Goal: Navigation & Orientation: Find specific page/section

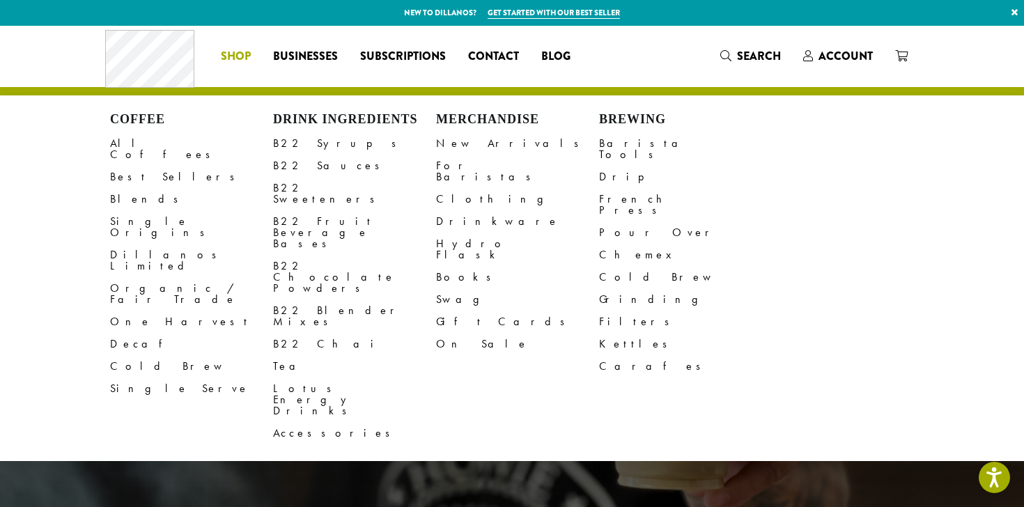
click at [240, 56] on span "Shop" at bounding box center [236, 56] width 30 height 17
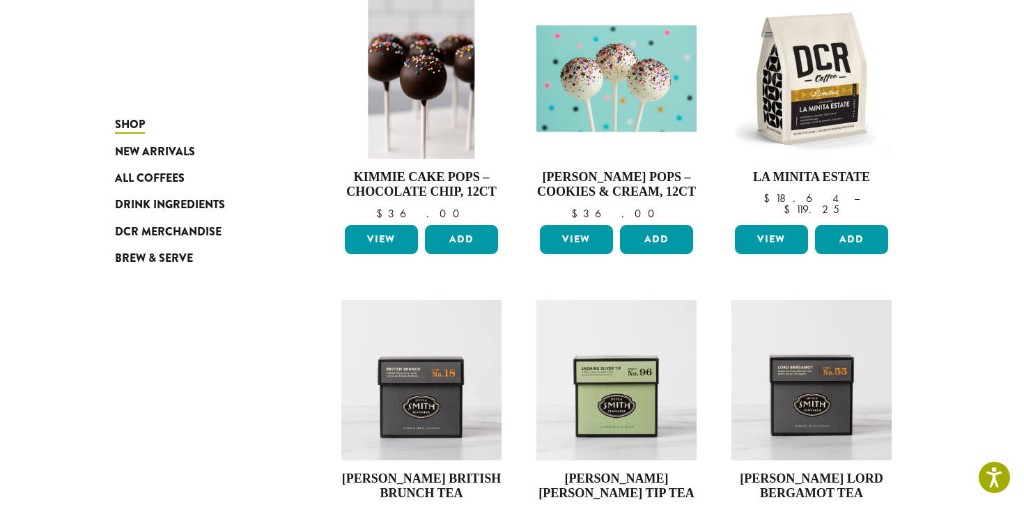
scroll to position [849, 0]
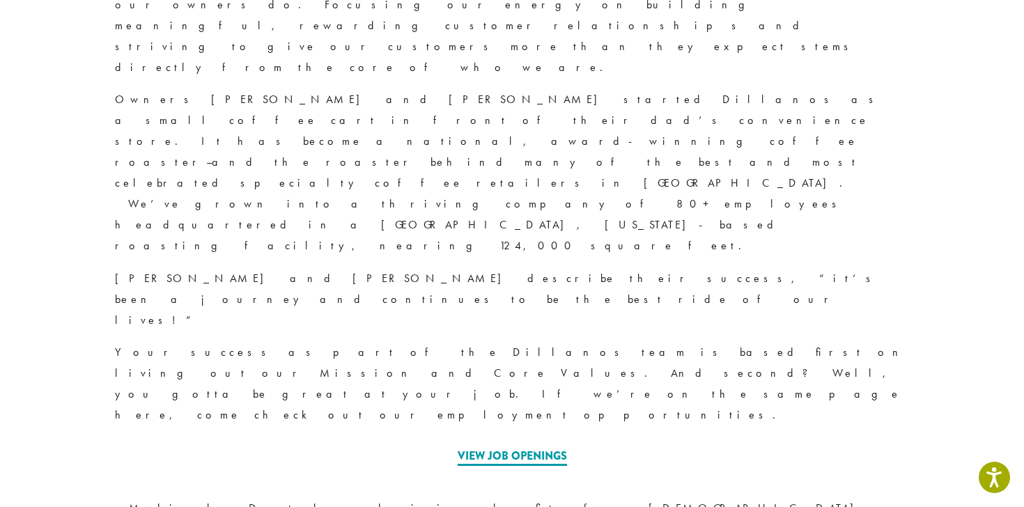
scroll to position [449, 0]
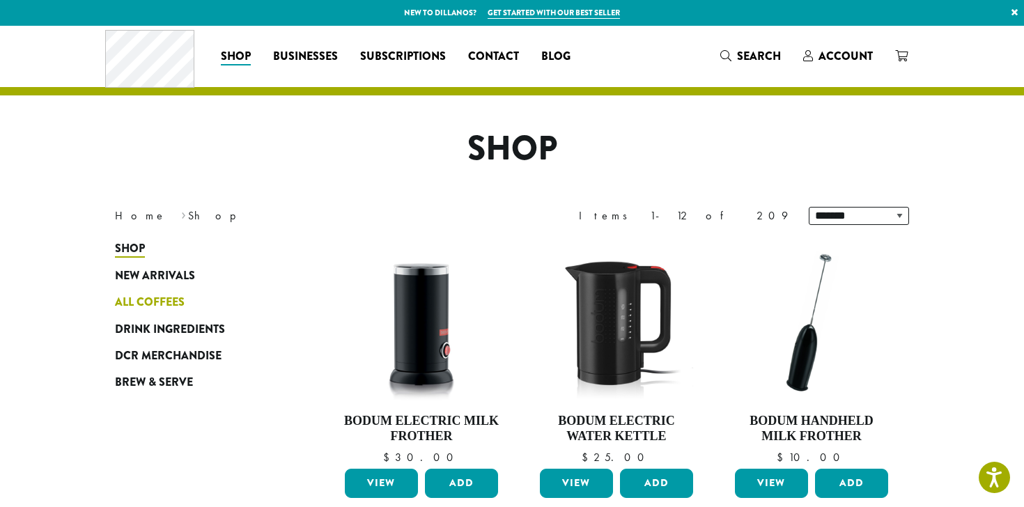
click at [171, 293] on link "All Coffees" at bounding box center [198, 302] width 167 height 26
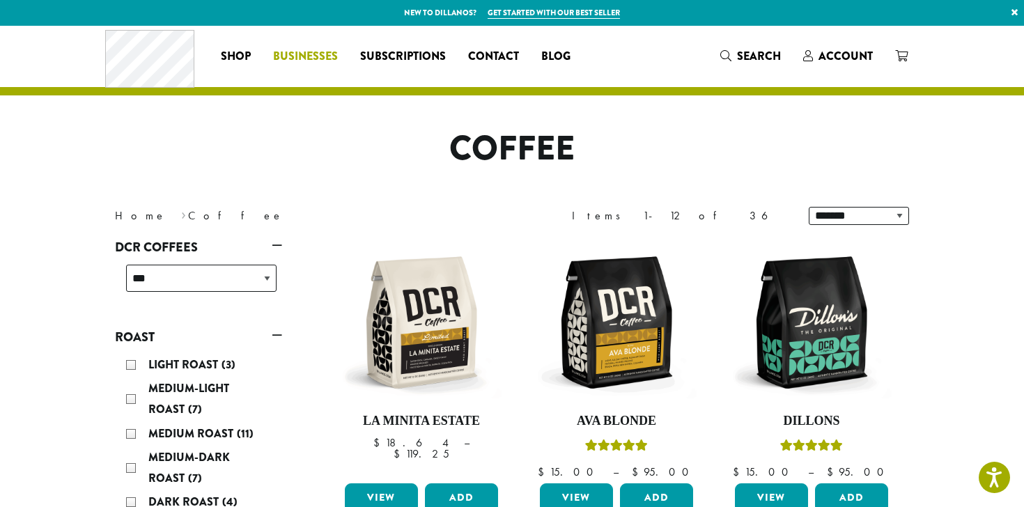
click at [305, 56] on span "Businesses" at bounding box center [305, 56] width 65 height 17
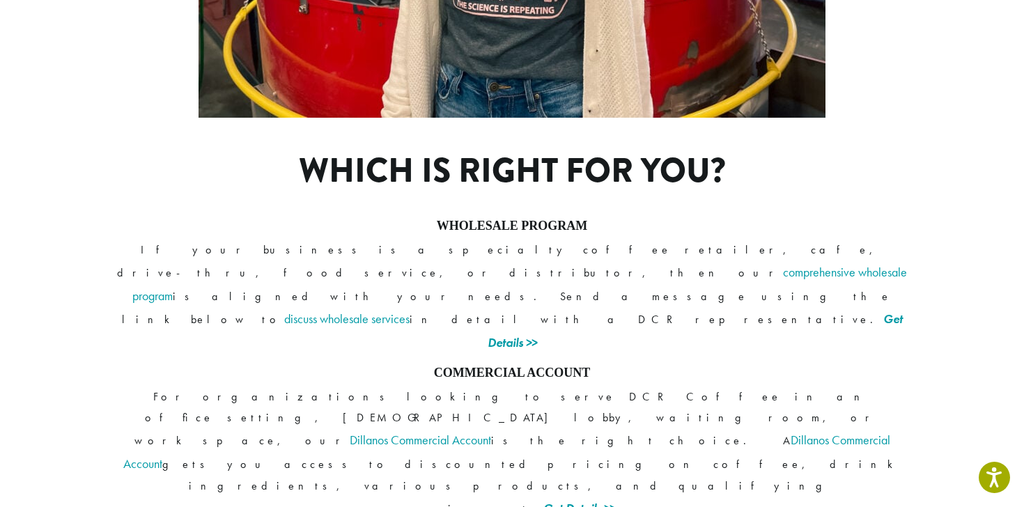
scroll to position [1116, 0]
